Goal: Check status: Check status

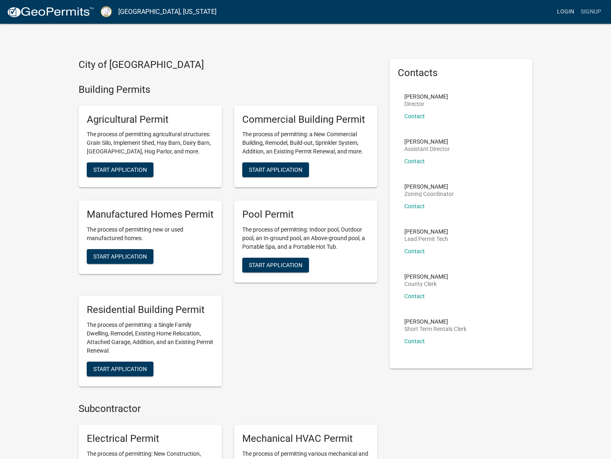
click at [563, 11] on link "Login" at bounding box center [566, 12] width 24 height 16
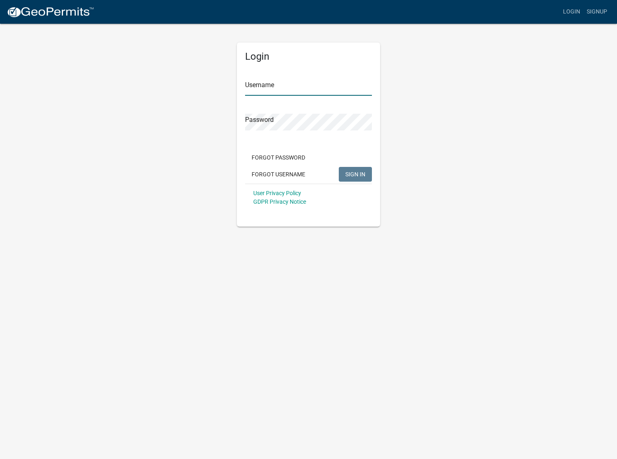
type input "BHHOconee"
click at [350, 174] on span "SIGN IN" at bounding box center [356, 174] width 20 height 7
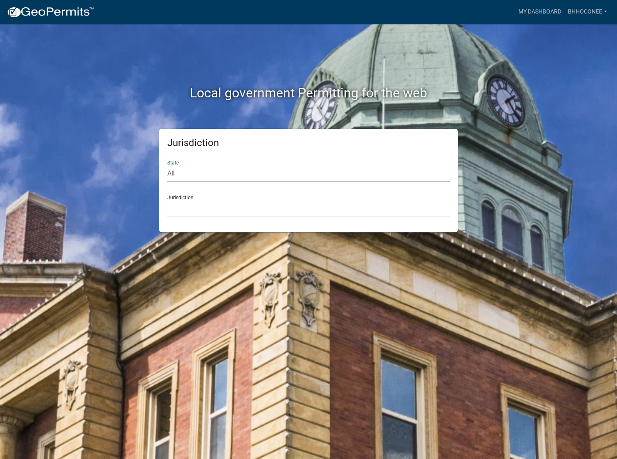
click at [208, 172] on select "All [US_STATE] [US_STATE] [US_STATE] [US_STATE] [US_STATE] [US_STATE] [US_STATE…" at bounding box center [308, 173] width 282 height 17
select select "[US_STATE]"
click at [167, 165] on select "All [US_STATE] [US_STATE] [US_STATE] [US_STATE] [US_STATE] [US_STATE] [US_STATE…" at bounding box center [308, 173] width 282 height 17
click at [212, 206] on select "[GEOGRAPHIC_DATA], [US_STATE][PERSON_NAME][GEOGRAPHIC_DATA], [US_STATE][PERSON_…" at bounding box center [308, 208] width 282 height 17
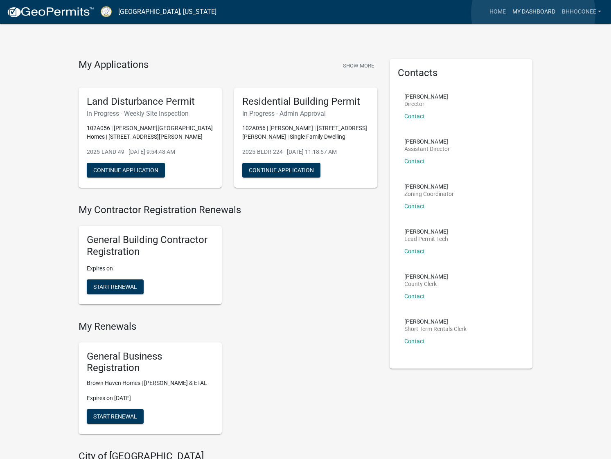
click at [533, 13] on link "My Dashboard" at bounding box center [534, 12] width 50 height 16
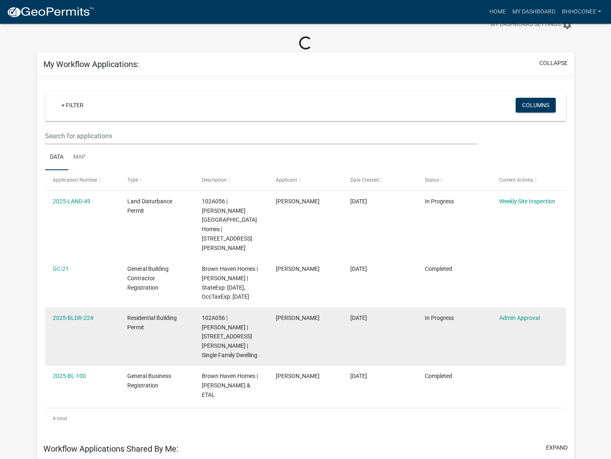
scroll to position [41, 0]
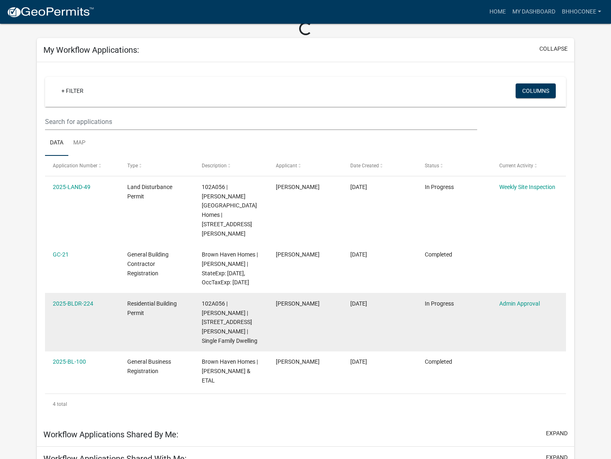
click at [259, 299] on div "102A056 | [PERSON_NAME] | [STREET_ADDRESS][PERSON_NAME] | Single Family Dwelling" at bounding box center [231, 322] width 59 height 47
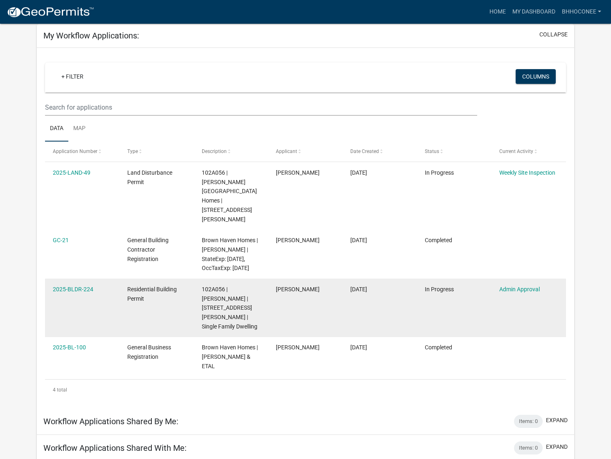
click at [75, 279] on datatable-body-cell "2025-BLDR-224" at bounding box center [82, 308] width 75 height 59
click at [73, 286] on link "2025-BLDR-224" at bounding box center [73, 289] width 41 height 7
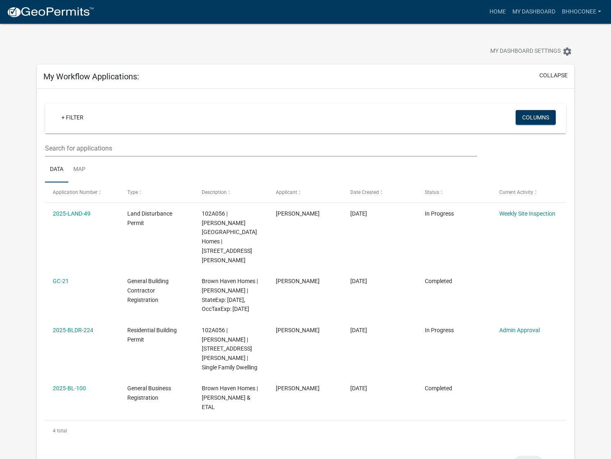
click at [350, 450] on div "Workflow Applications Shared By Me: Items: 0 expand" at bounding box center [306, 463] width 538 height 27
click at [315, 82] on div "My Workflow Applications: collapse" at bounding box center [306, 77] width 538 height 24
